Goal: Task Accomplishment & Management: Manage account settings

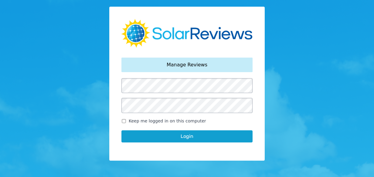
click at [124, 121] on input "Keep me logged in on this computer" at bounding box center [124, 121] width 5 height 4
checkbox input "true"
click at [188, 138] on button "Login" at bounding box center [187, 137] width 131 height 12
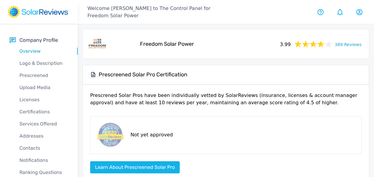
click at [325, 46] on icon at bounding box center [322, 45] width 6 height 4
click at [353, 45] on link "389 Reviews" at bounding box center [348, 44] width 27 height 8
